Goal: Transaction & Acquisition: Obtain resource

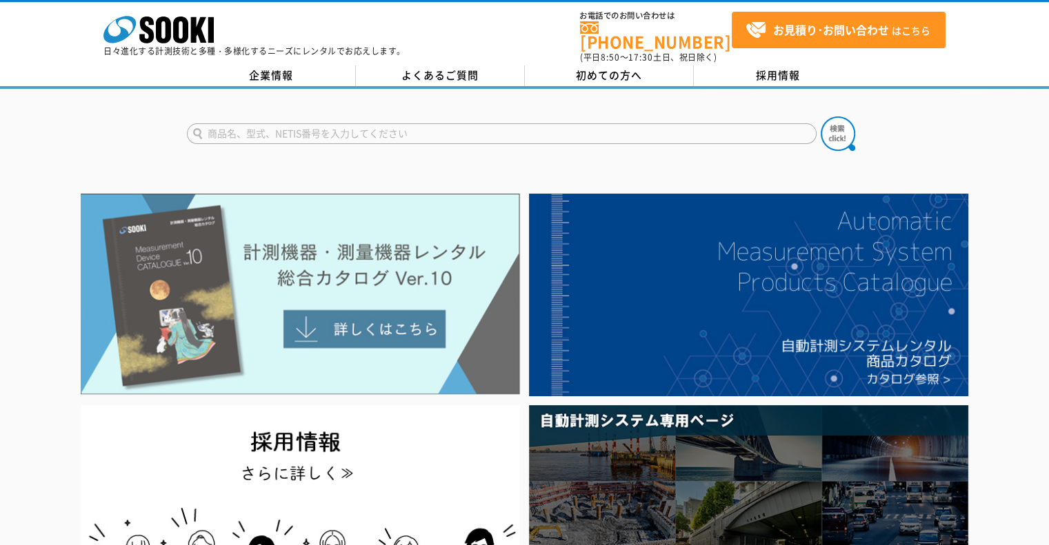
click at [377, 274] on img at bounding box center [300, 294] width 439 height 201
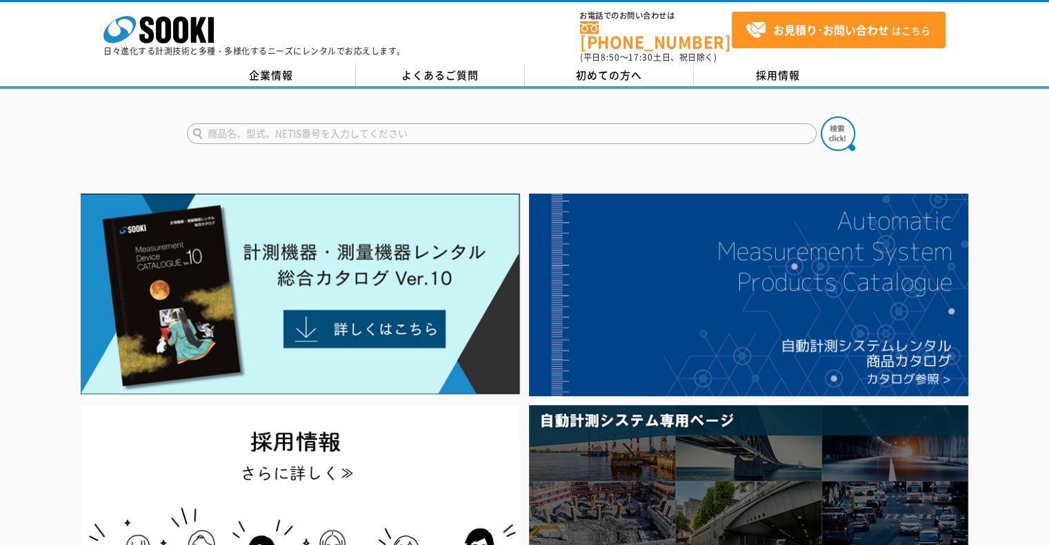
click at [578, 123] on input "text" at bounding box center [501, 133] width 629 height 21
type input "S"
type input "AT"
click at [820, 117] on button at bounding box center [837, 134] width 34 height 34
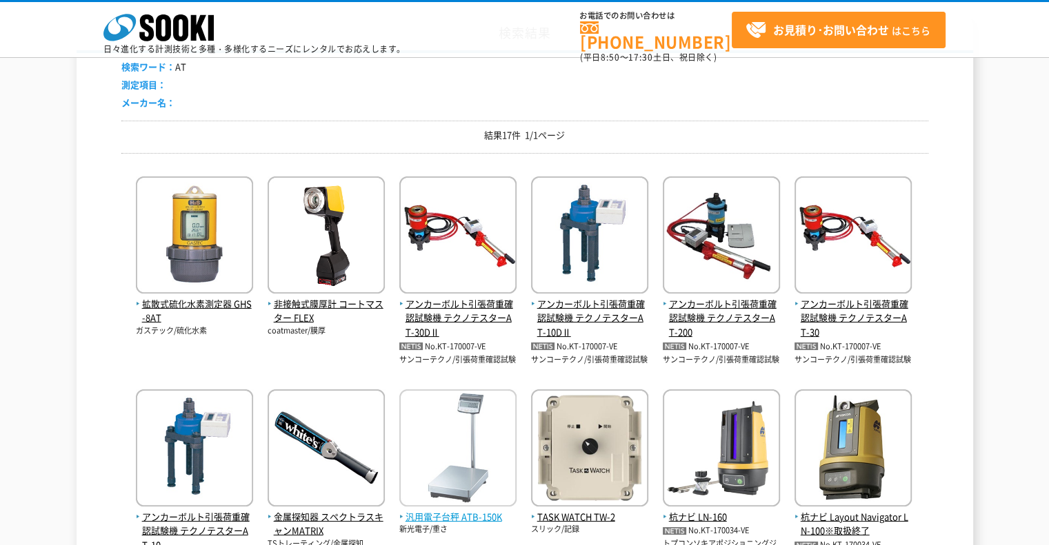
scroll to position [207, 0]
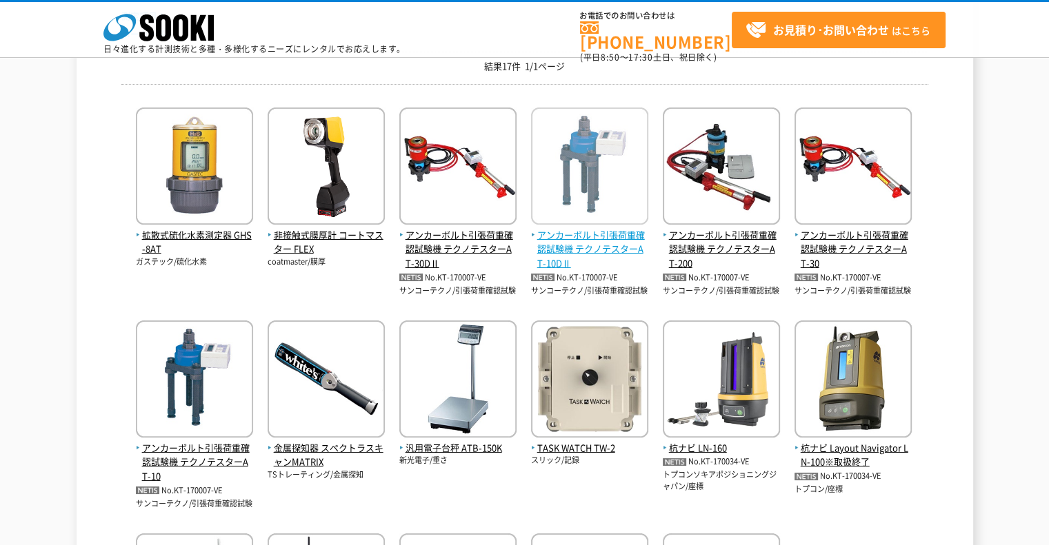
click at [589, 208] on img at bounding box center [589, 168] width 117 height 121
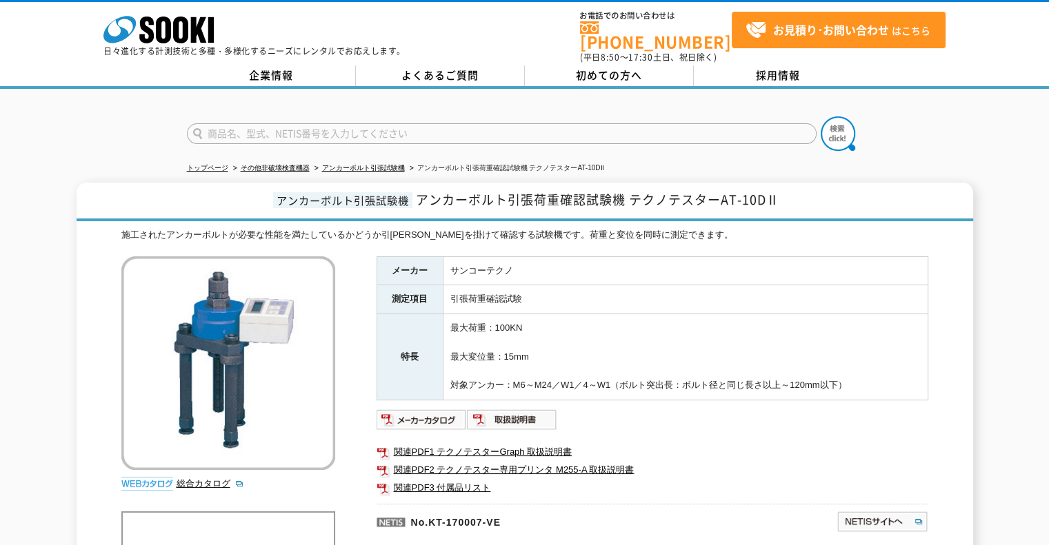
scroll to position [69, 0]
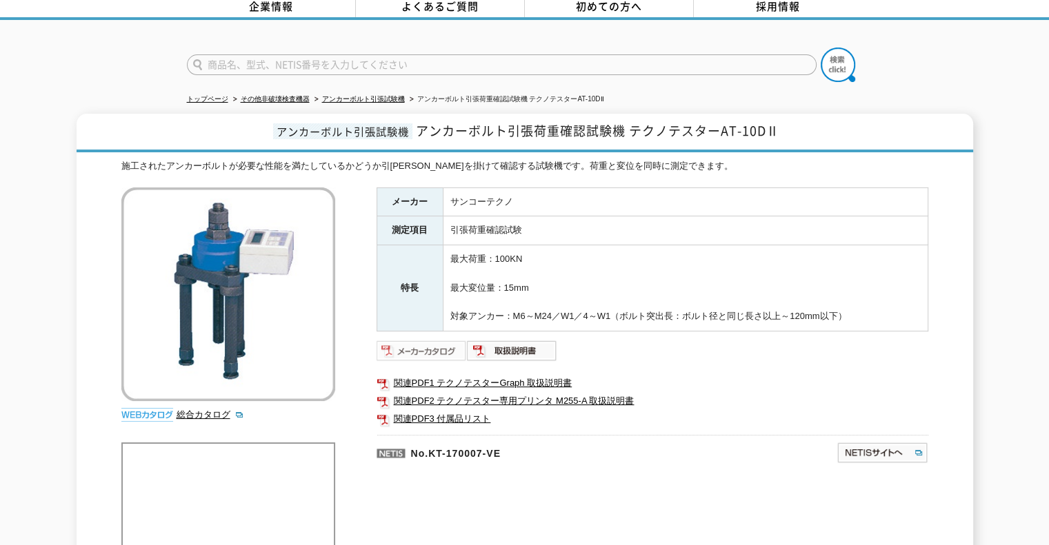
click at [423, 340] on img at bounding box center [421, 351] width 90 height 22
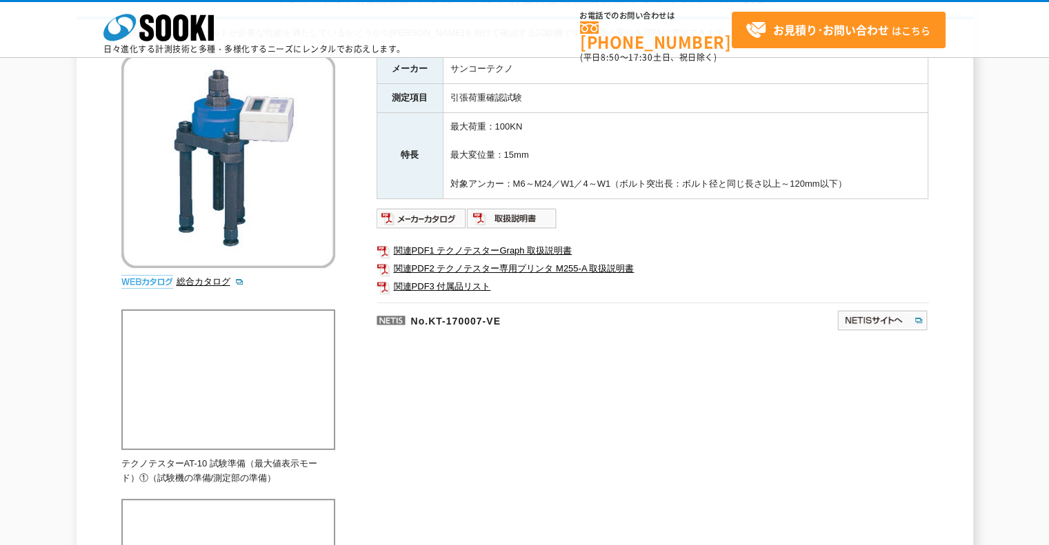
scroll to position [0, 0]
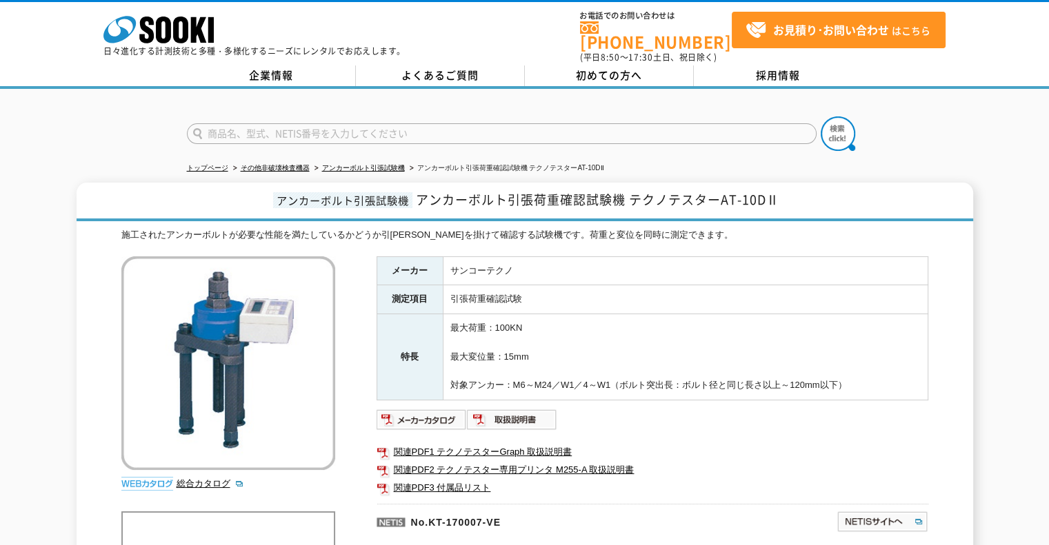
click at [241, 126] on input "text" at bounding box center [501, 133] width 629 height 21
type input "DPG100"
click at [820, 117] on button at bounding box center [837, 134] width 34 height 34
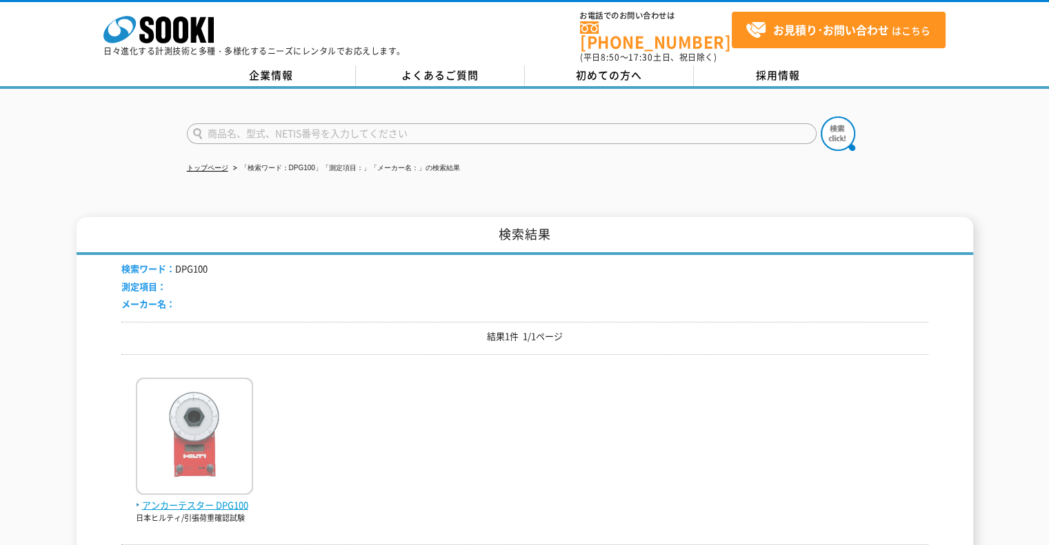
click at [185, 415] on img at bounding box center [194, 438] width 117 height 121
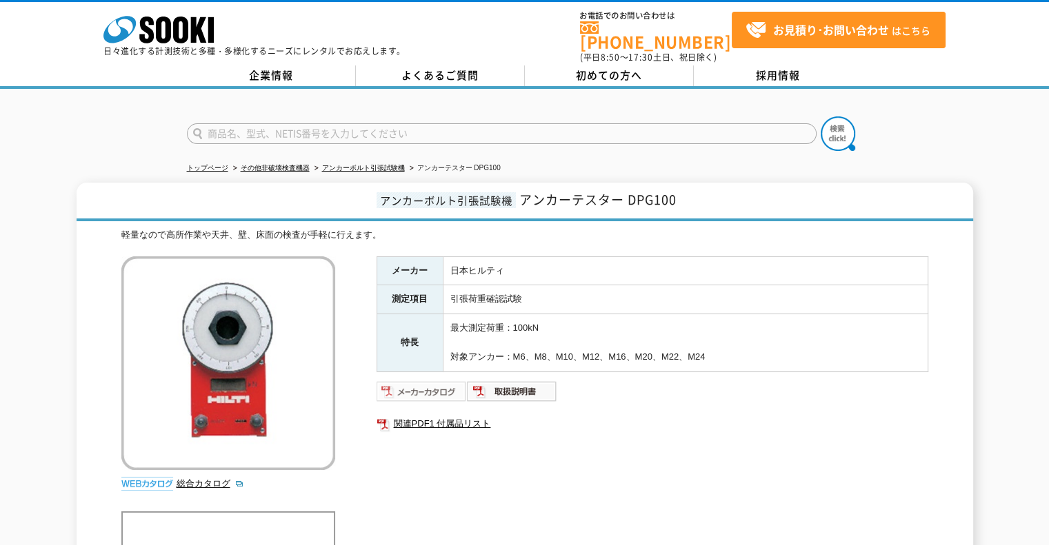
click at [423, 381] on img at bounding box center [421, 392] width 90 height 22
